Goal: Task Accomplishment & Management: Manage account settings

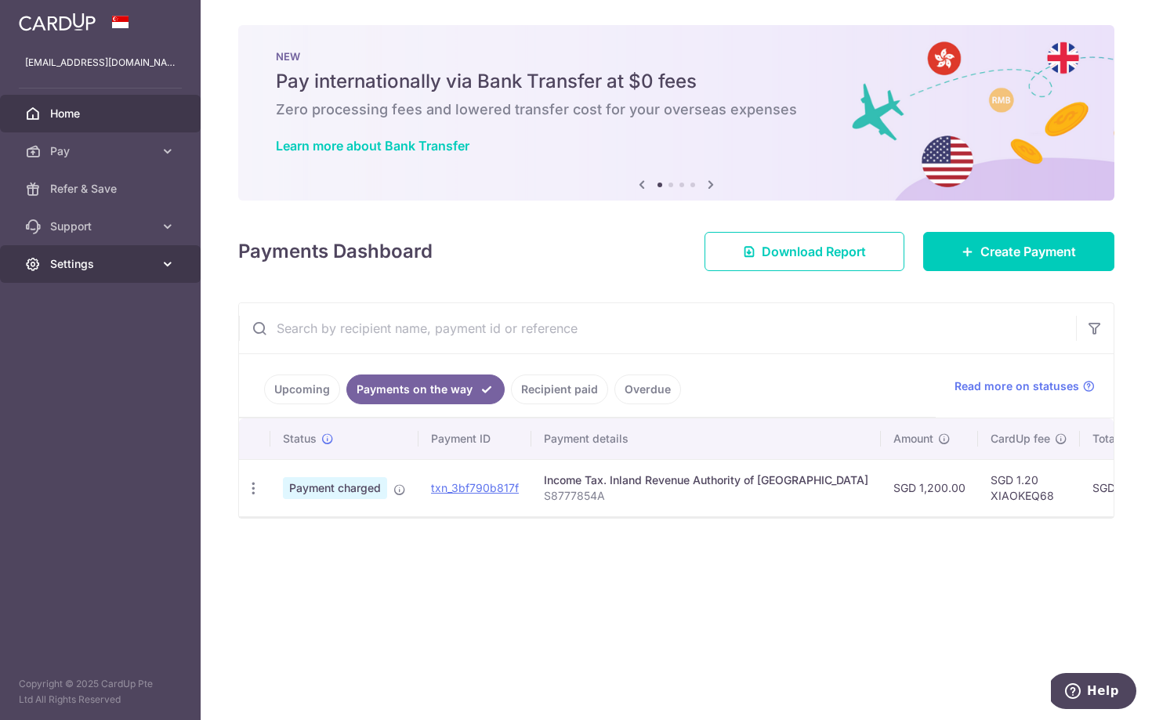
click at [113, 264] on span "Settings" at bounding box center [101, 264] width 103 height 16
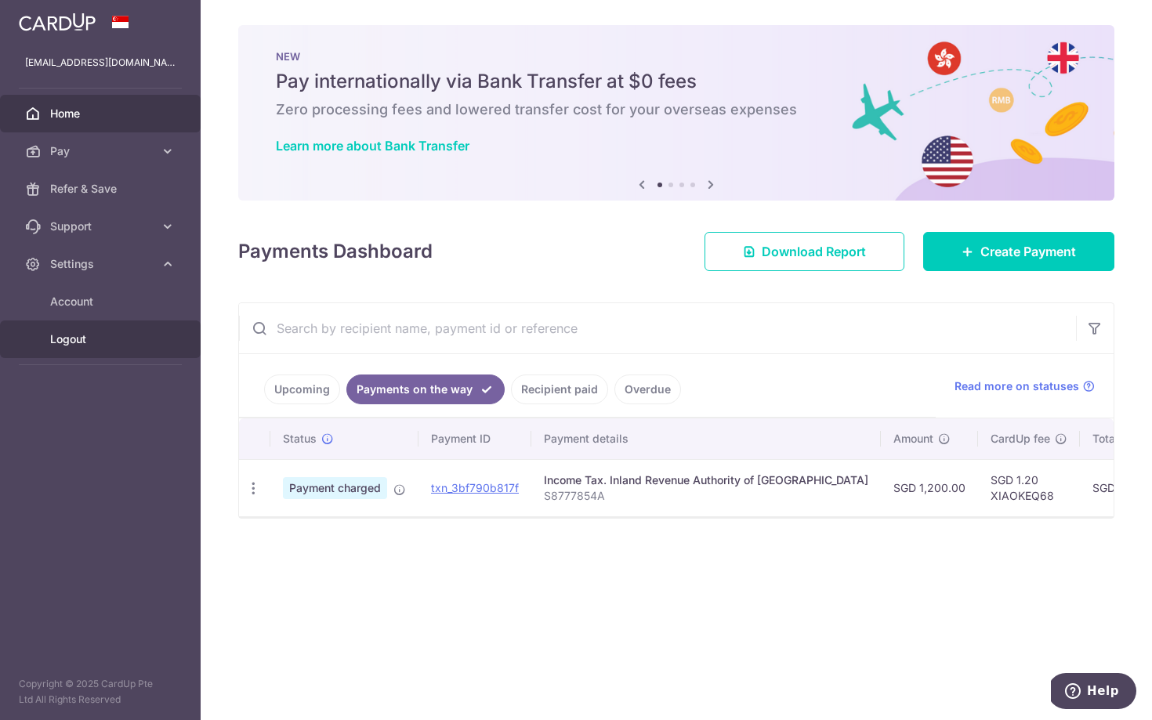
click at [96, 344] on span "Logout" at bounding box center [101, 340] width 103 height 16
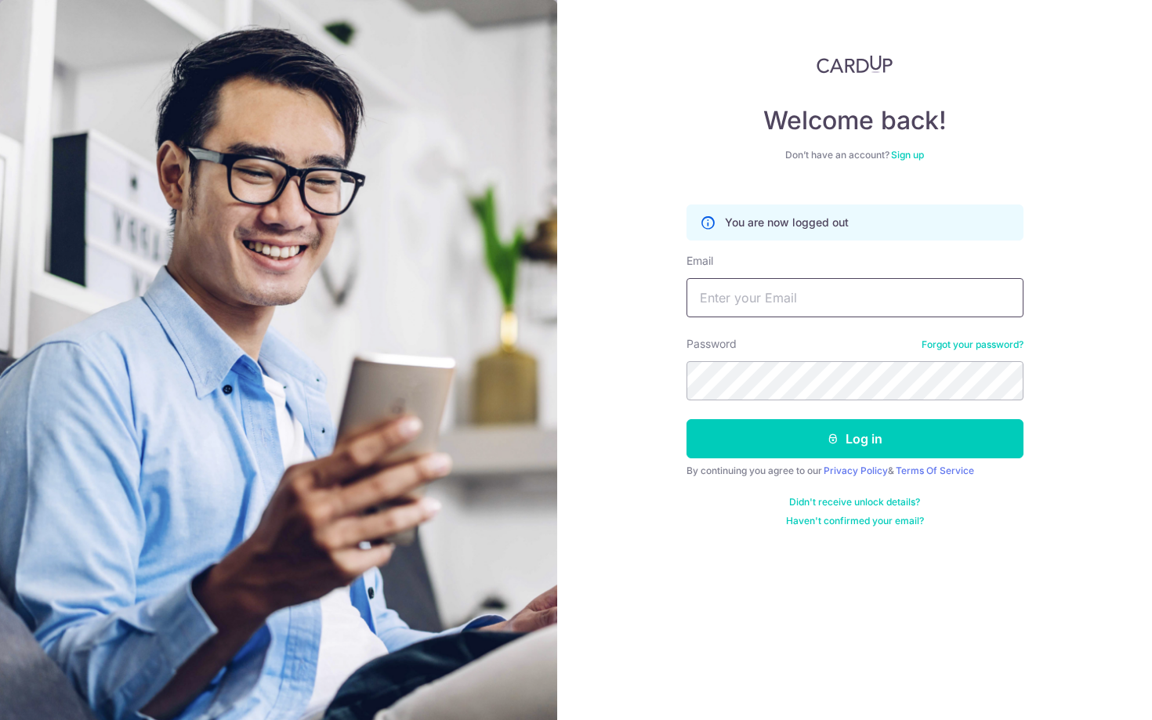
click at [832, 293] on input "Email" at bounding box center [855, 297] width 337 height 39
type input "xiaoke.qiao@gmail.com"
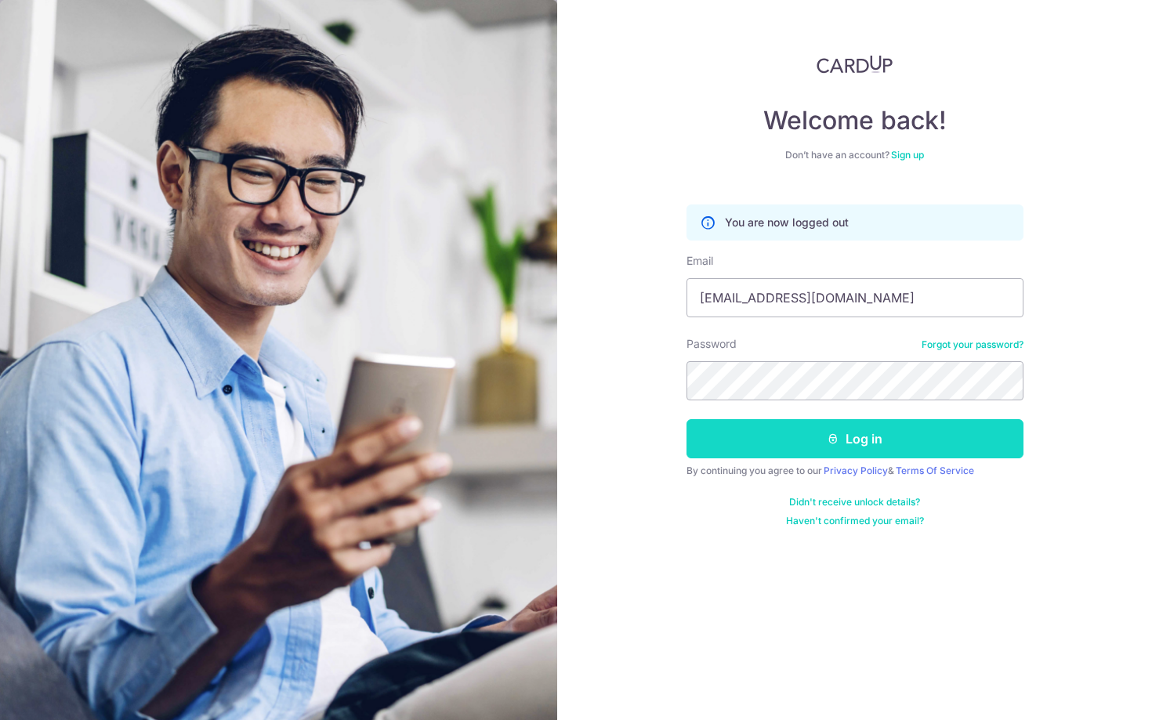
click at [913, 447] on button "Log in" at bounding box center [855, 438] width 337 height 39
